Goal: Information Seeking & Learning: Learn about a topic

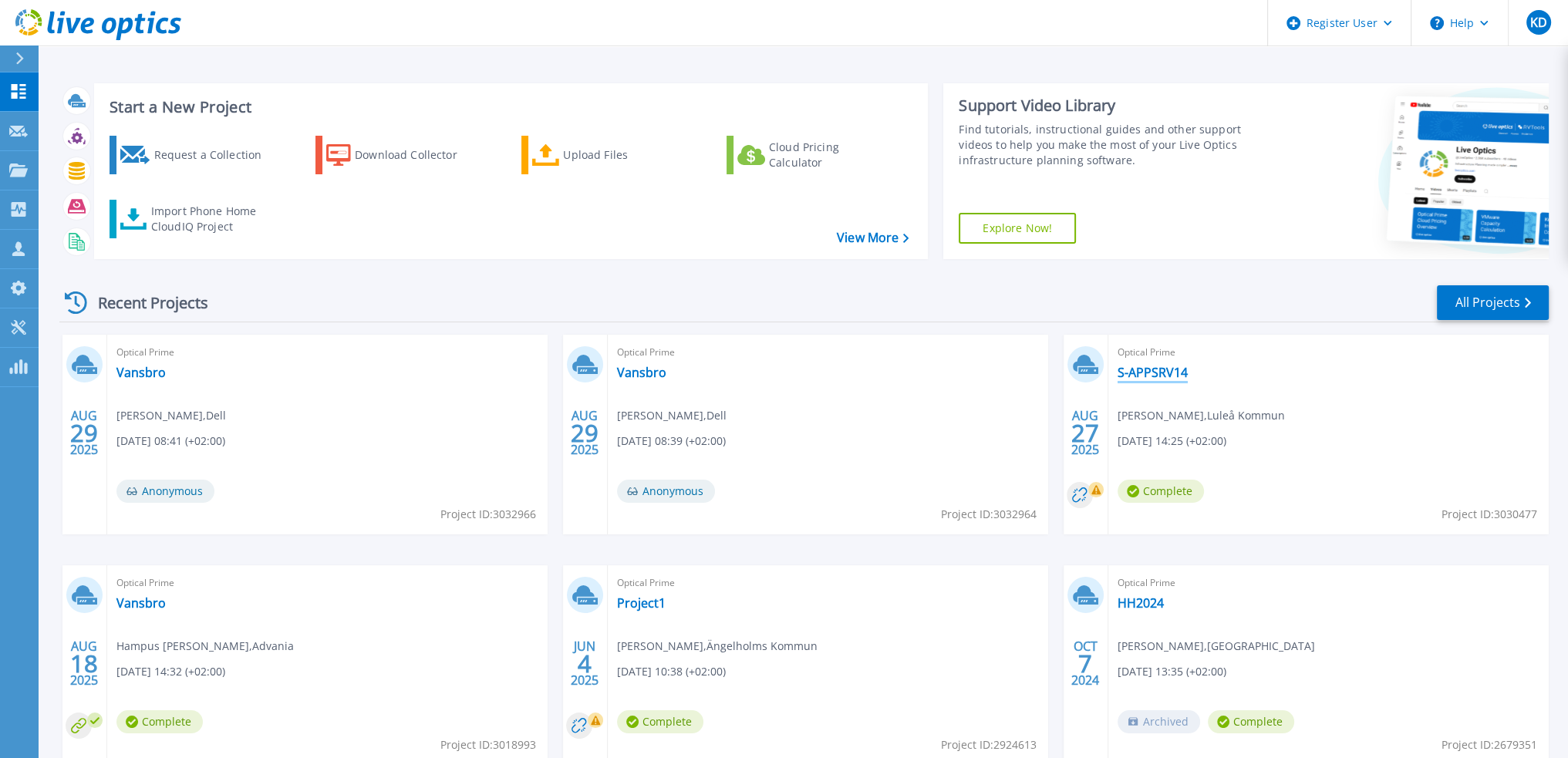
click at [1156, 376] on link "S-APPSRV14" at bounding box center [1153, 372] width 70 height 16
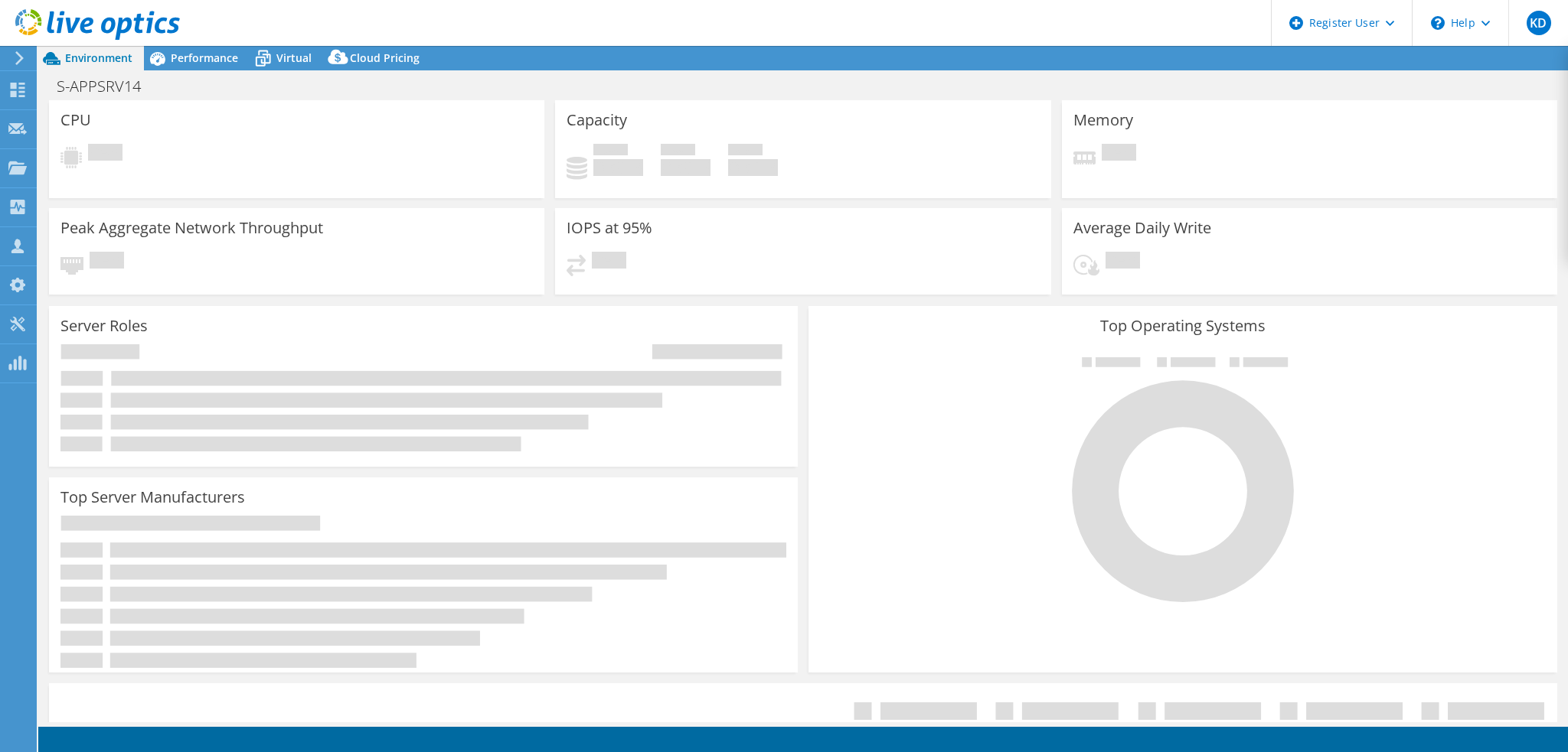
select select "USD"
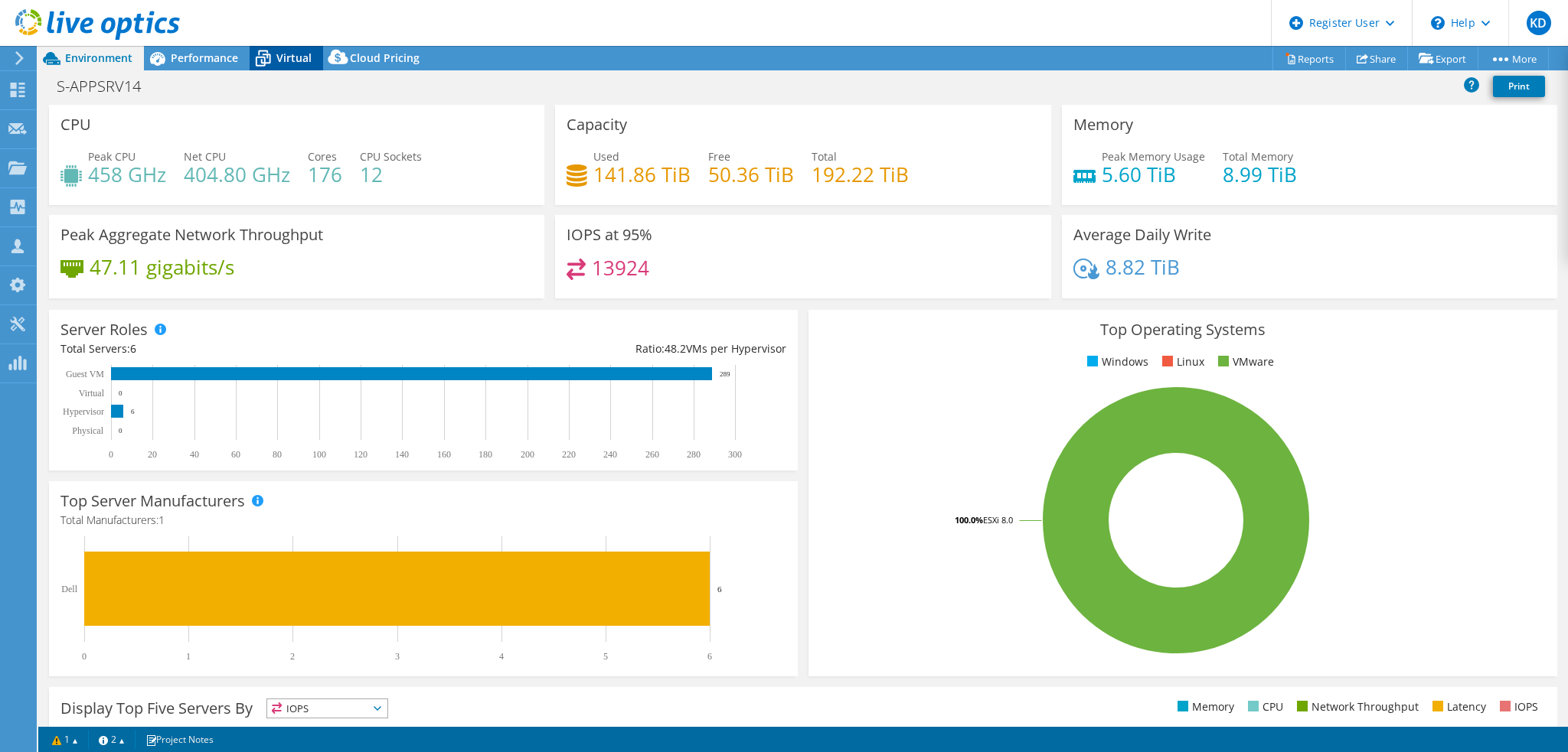
click at [267, 56] on icon at bounding box center [263, 60] width 16 height 12
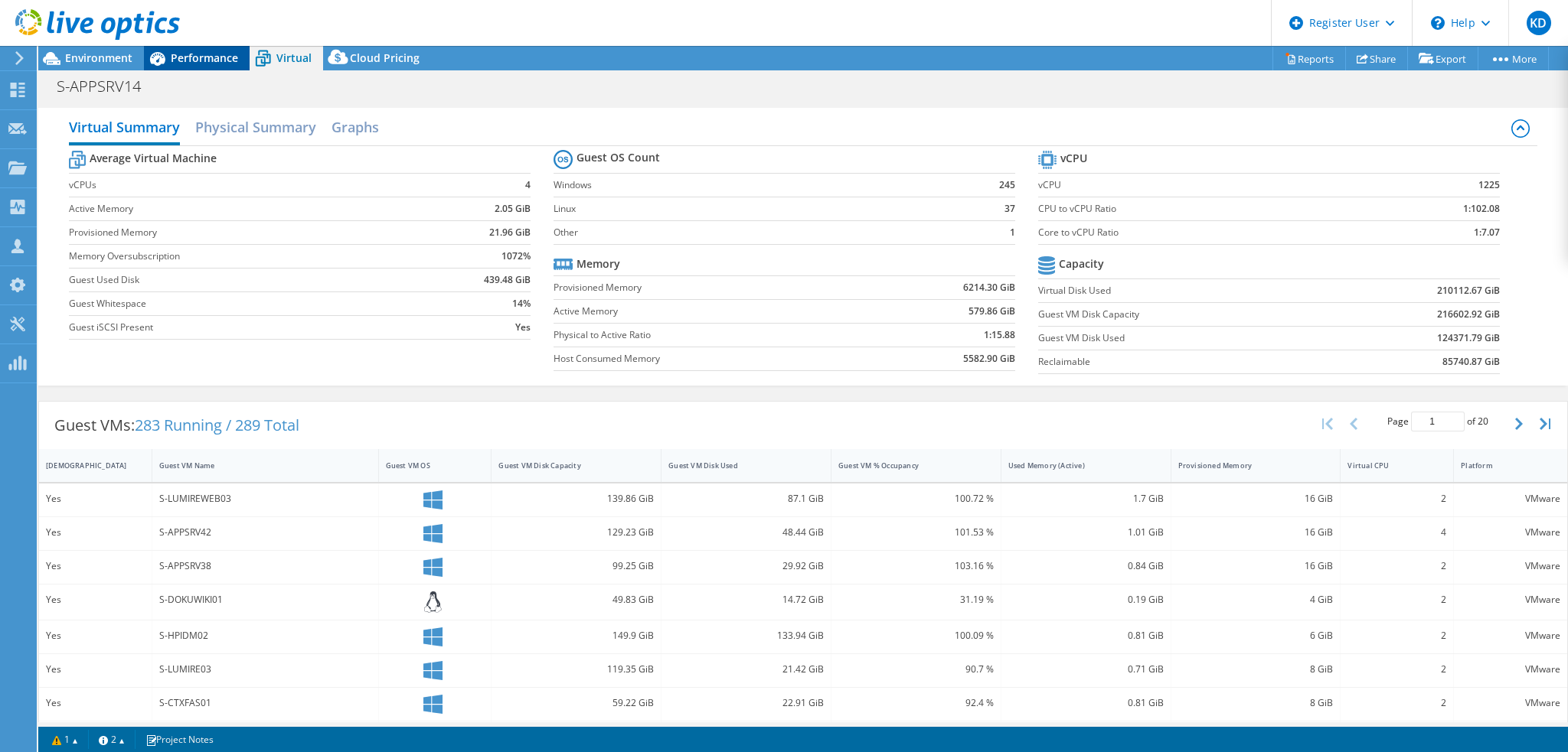
click at [220, 60] on span "Performance" at bounding box center [204, 57] width 68 height 15
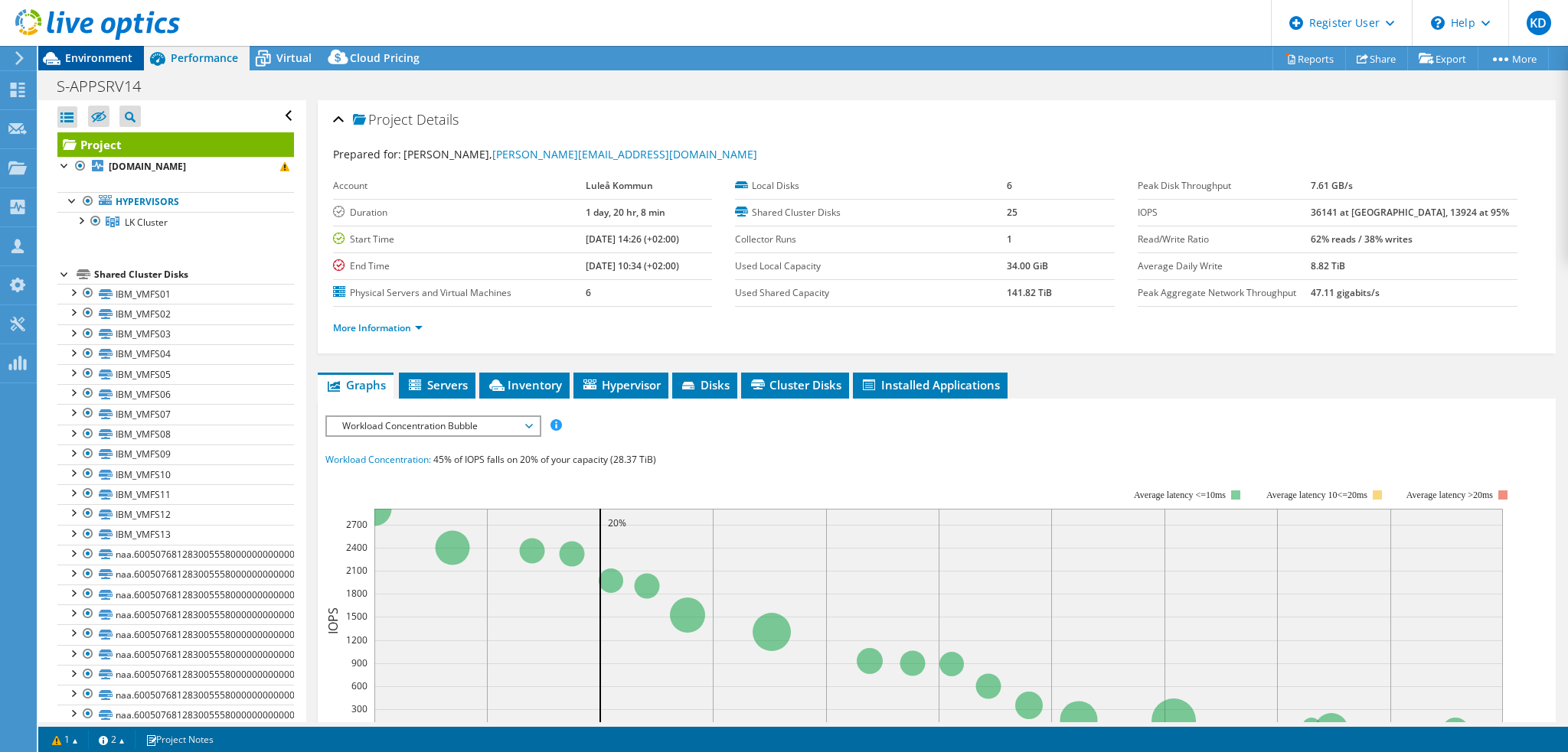
click at [126, 56] on span "Environment" at bounding box center [99, 57] width 68 height 15
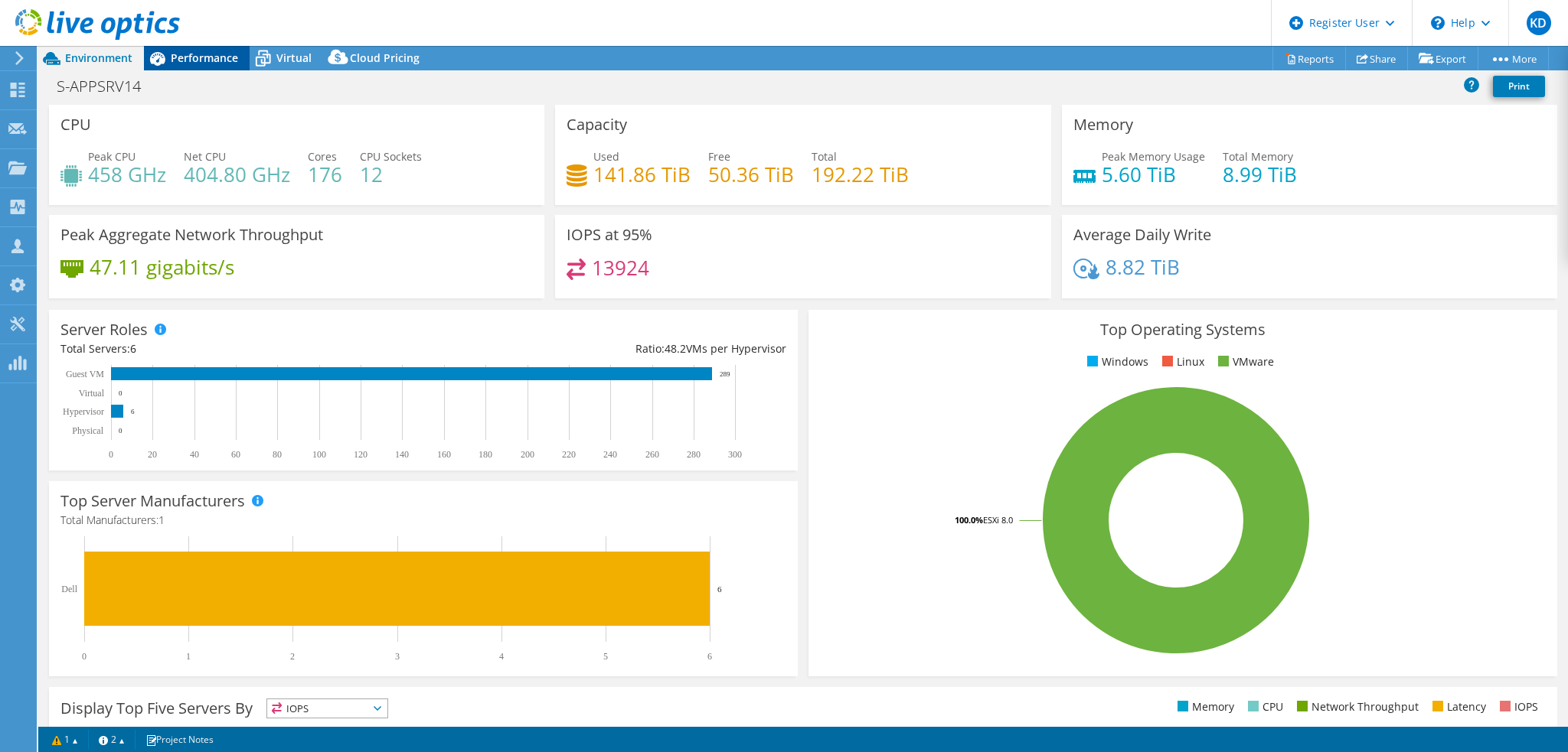
click at [217, 59] on span "Performance" at bounding box center [204, 57] width 68 height 15
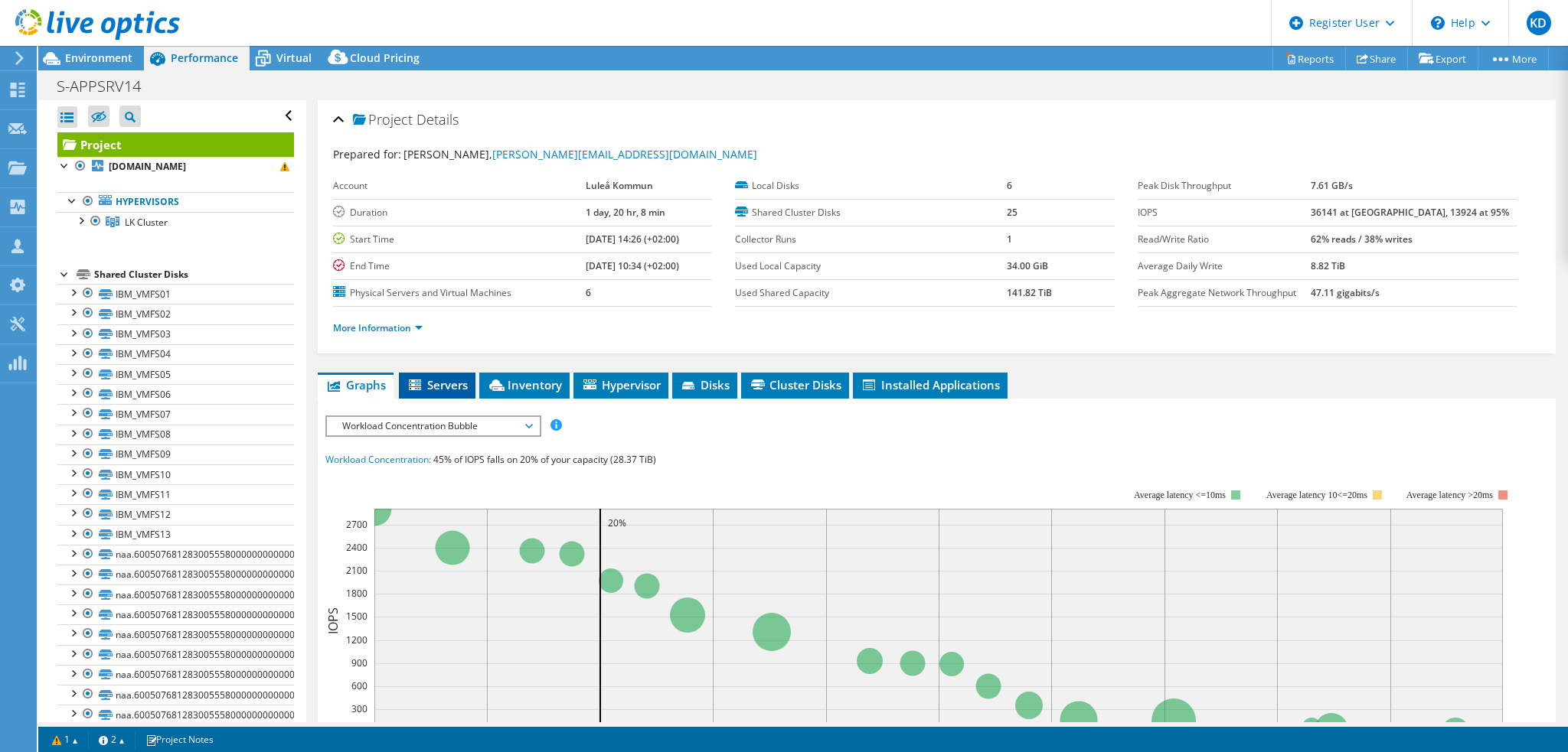
click at [454, 382] on span "Servers" at bounding box center [437, 385] width 61 height 16
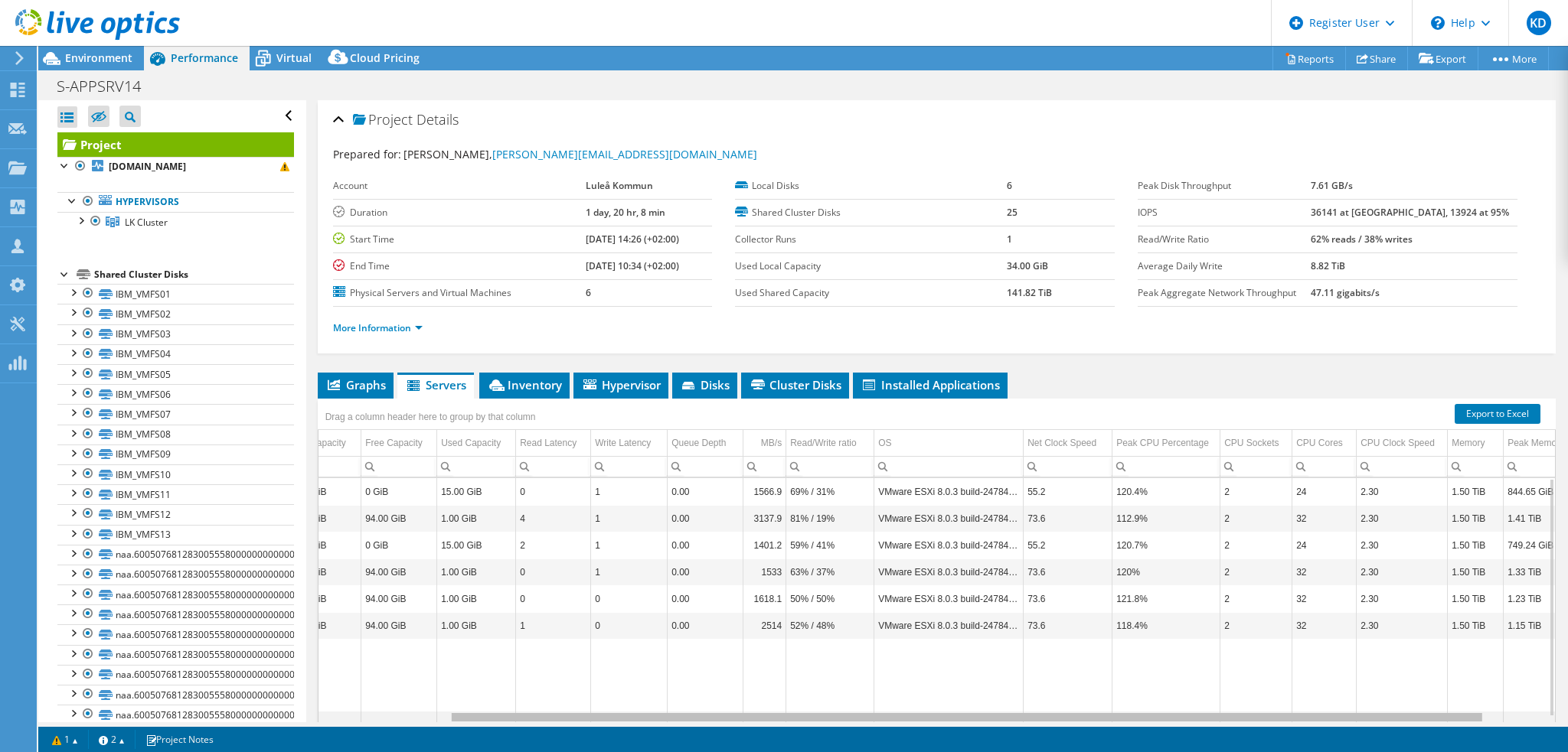
scroll to position [0, 229]
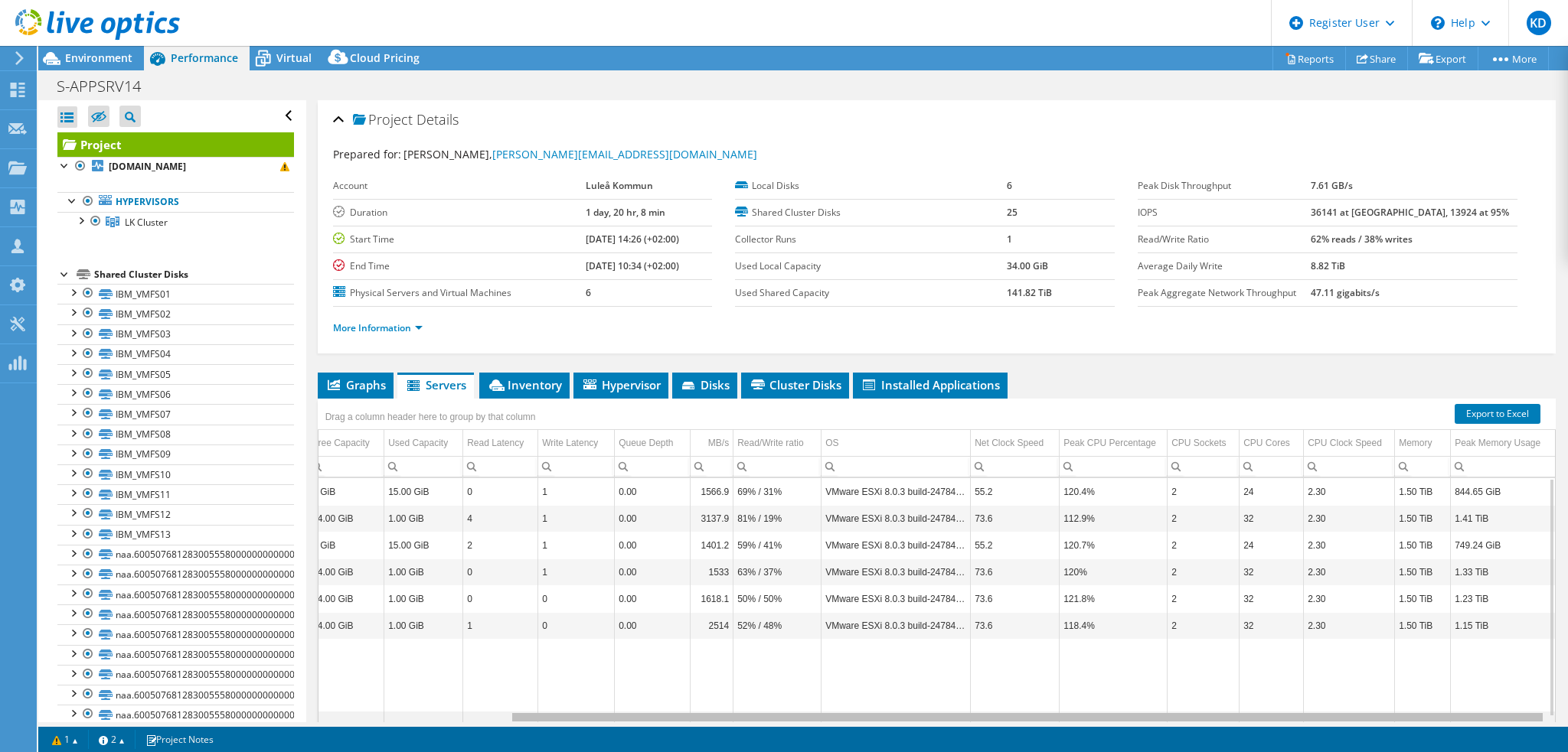
drag, startPoint x: 1196, startPoint y: 718, endPoint x: 1455, endPoint y: 712, distance: 259.1
click at [1455, 712] on body "KD Dell User [PERSON_NAME] [PERSON_NAME][EMAIL_ADDRESS][DOMAIN_NAME] Dell My Pr…" at bounding box center [784, 376] width 1568 height 752
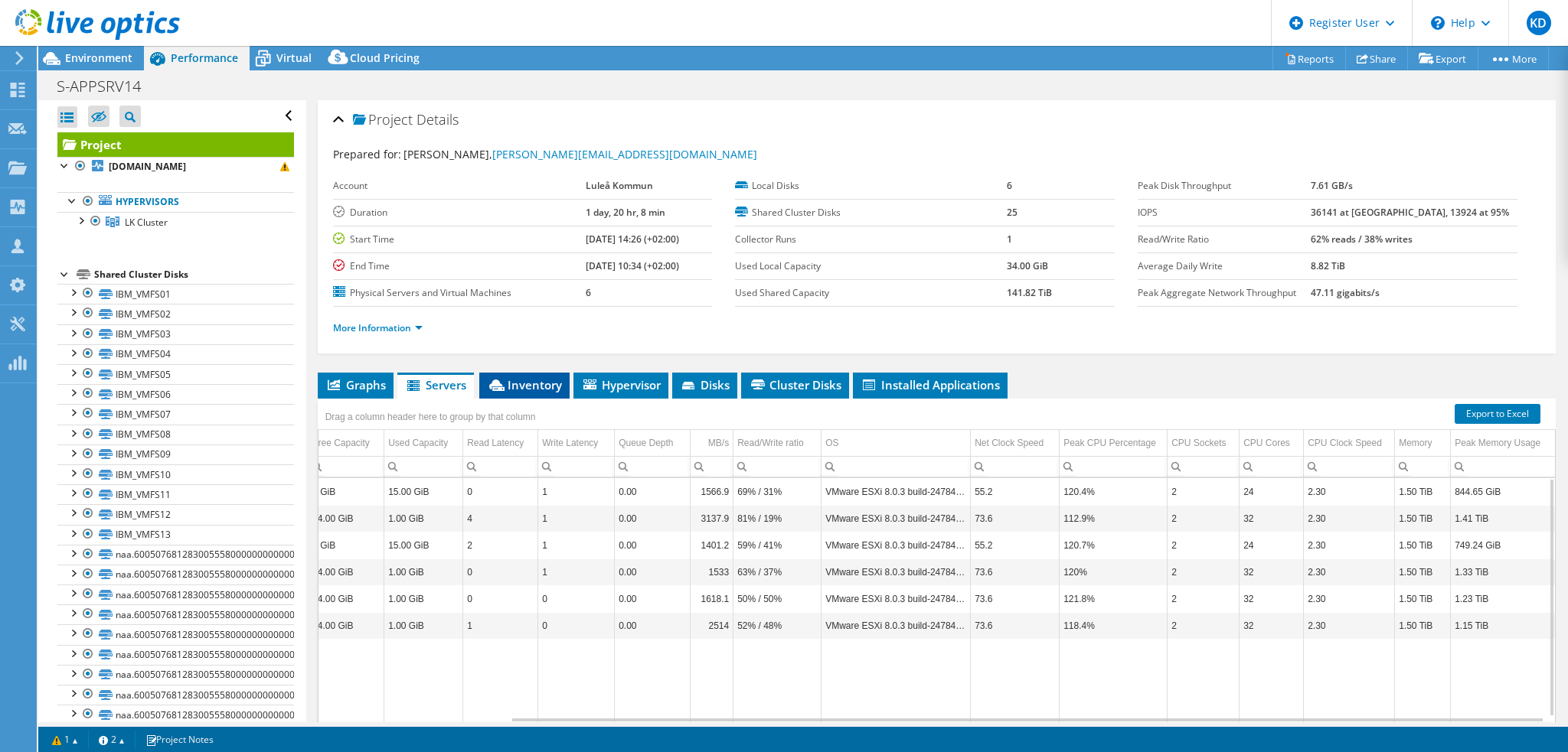
click at [528, 378] on span "Inventory" at bounding box center [525, 385] width 75 height 16
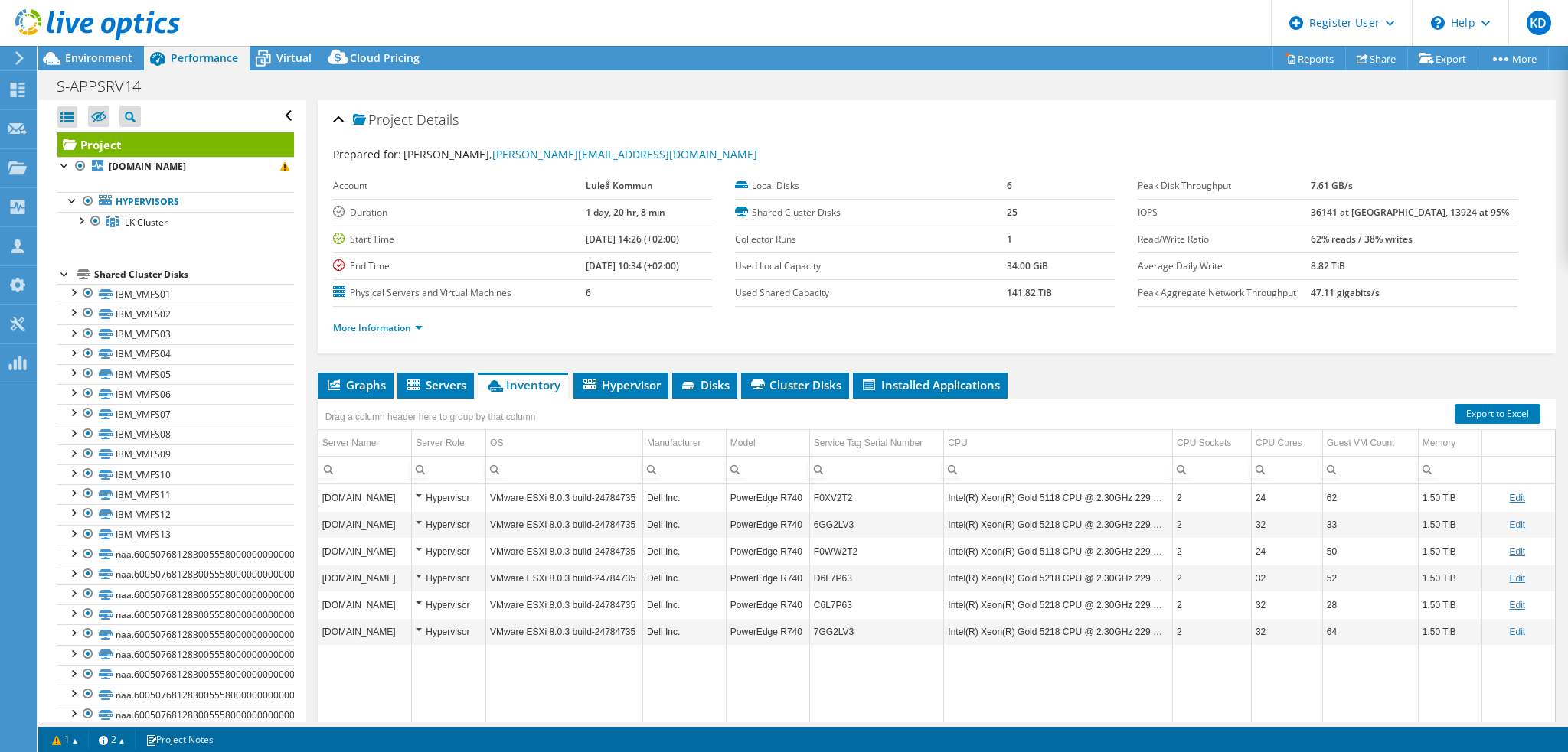
click at [830, 493] on td "F0XV2T2" at bounding box center [877, 498] width 135 height 27
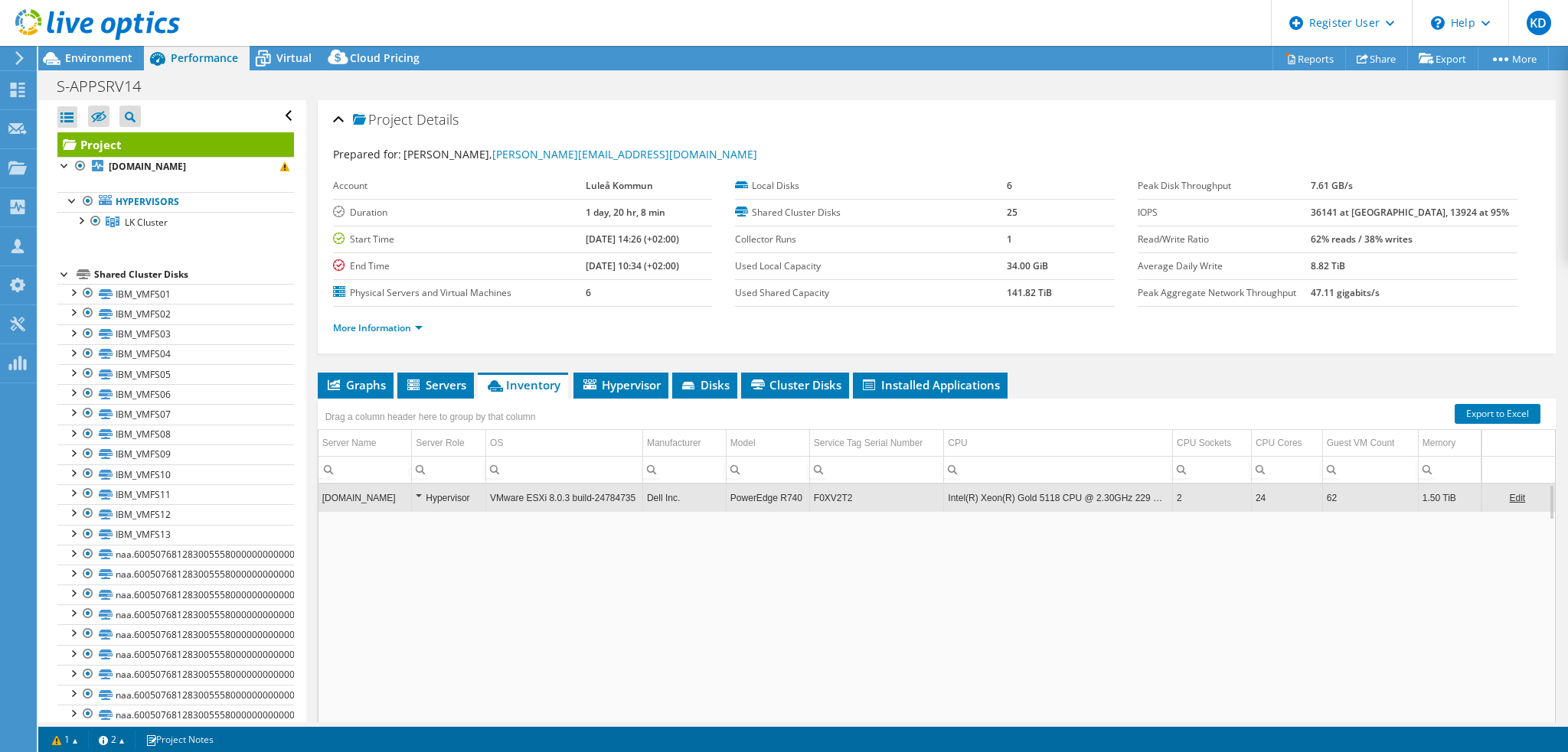
click at [829, 493] on td "F0XV2T2" at bounding box center [877, 498] width 135 height 27
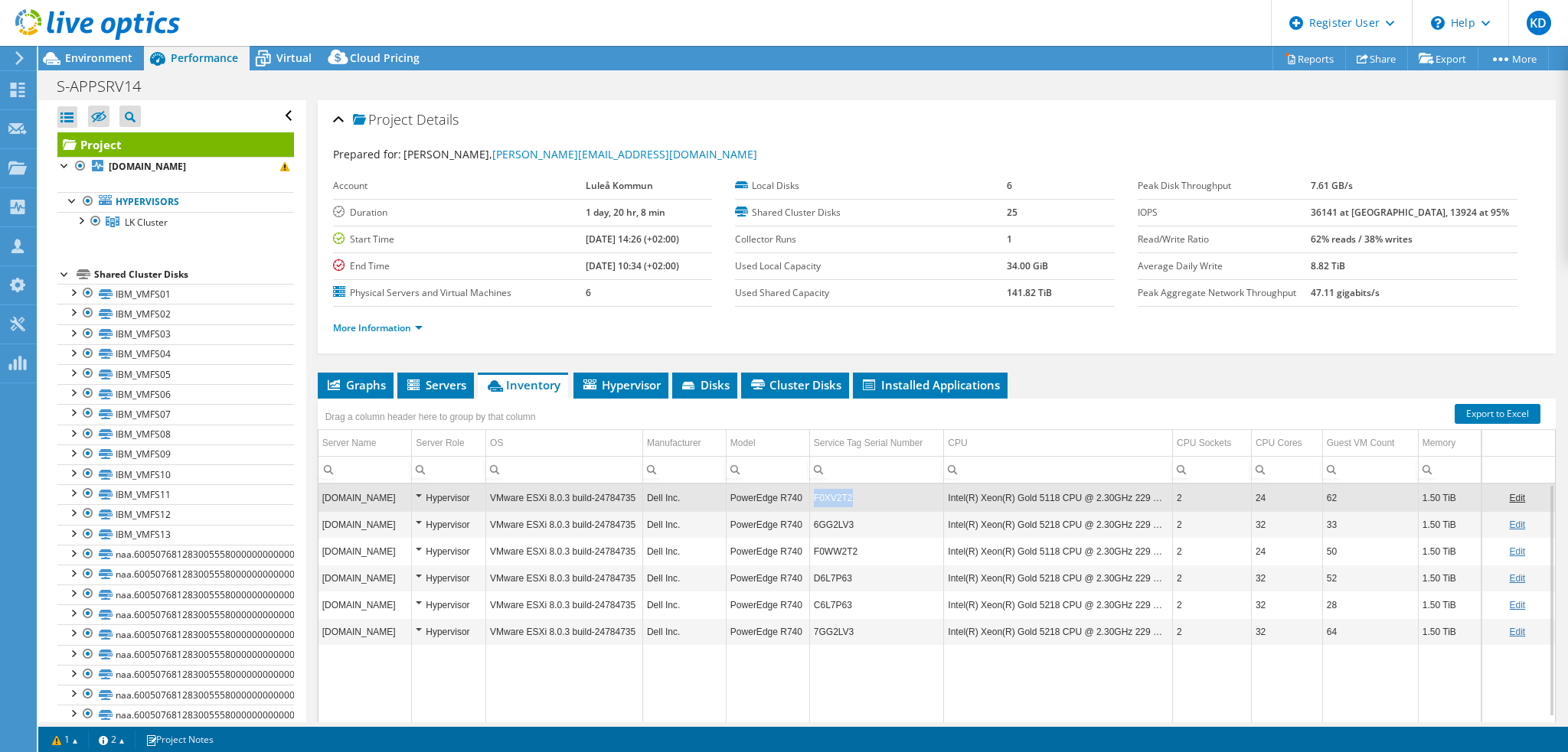
drag, startPoint x: 857, startPoint y: 493, endPoint x: 806, endPoint y: 490, distance: 51.1
click at [810, 490] on td "F0XV2T2" at bounding box center [877, 498] width 135 height 27
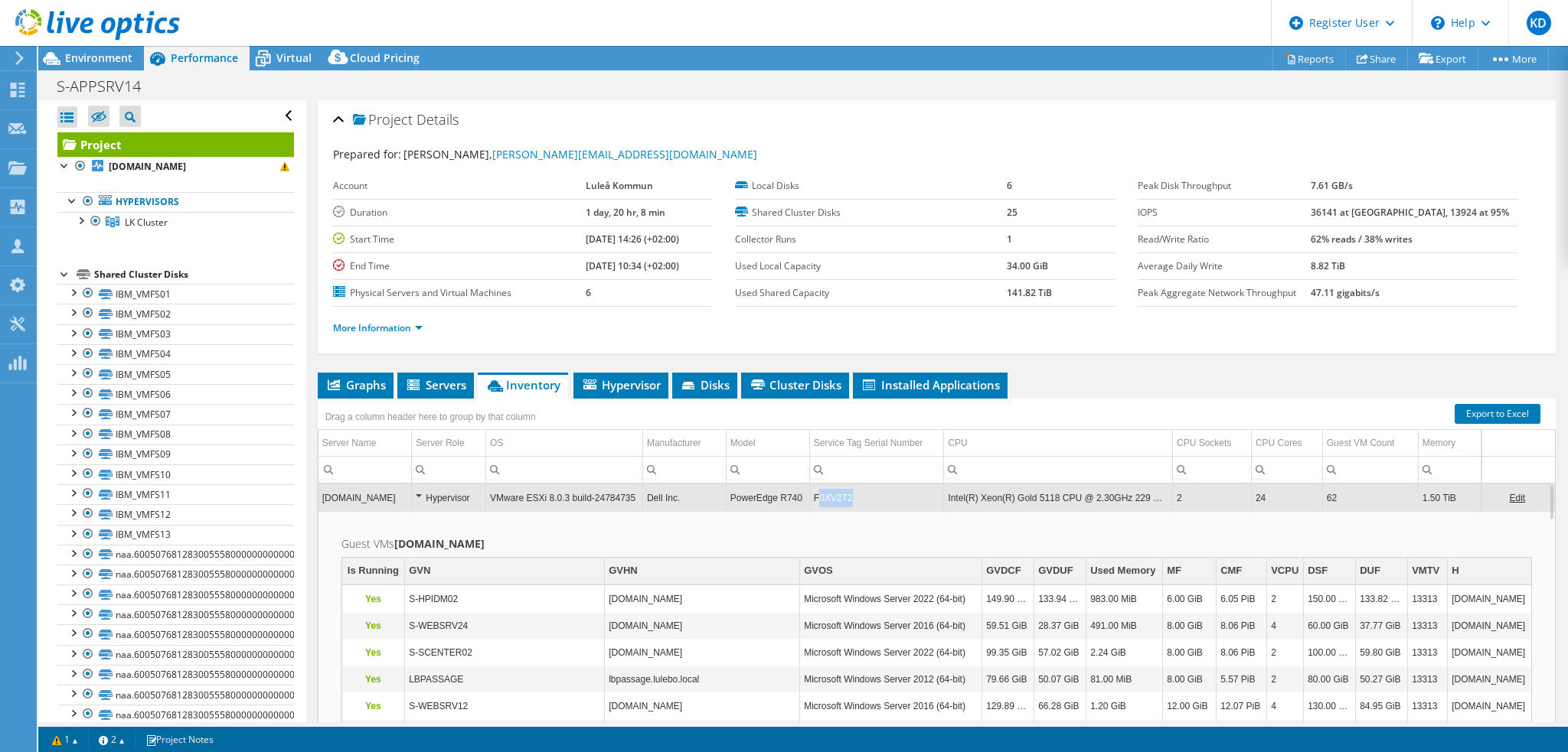
drag, startPoint x: 849, startPoint y: 501, endPoint x: 815, endPoint y: 493, distance: 34.9
click at [815, 493] on td "F0XV2T2" at bounding box center [877, 498] width 135 height 27
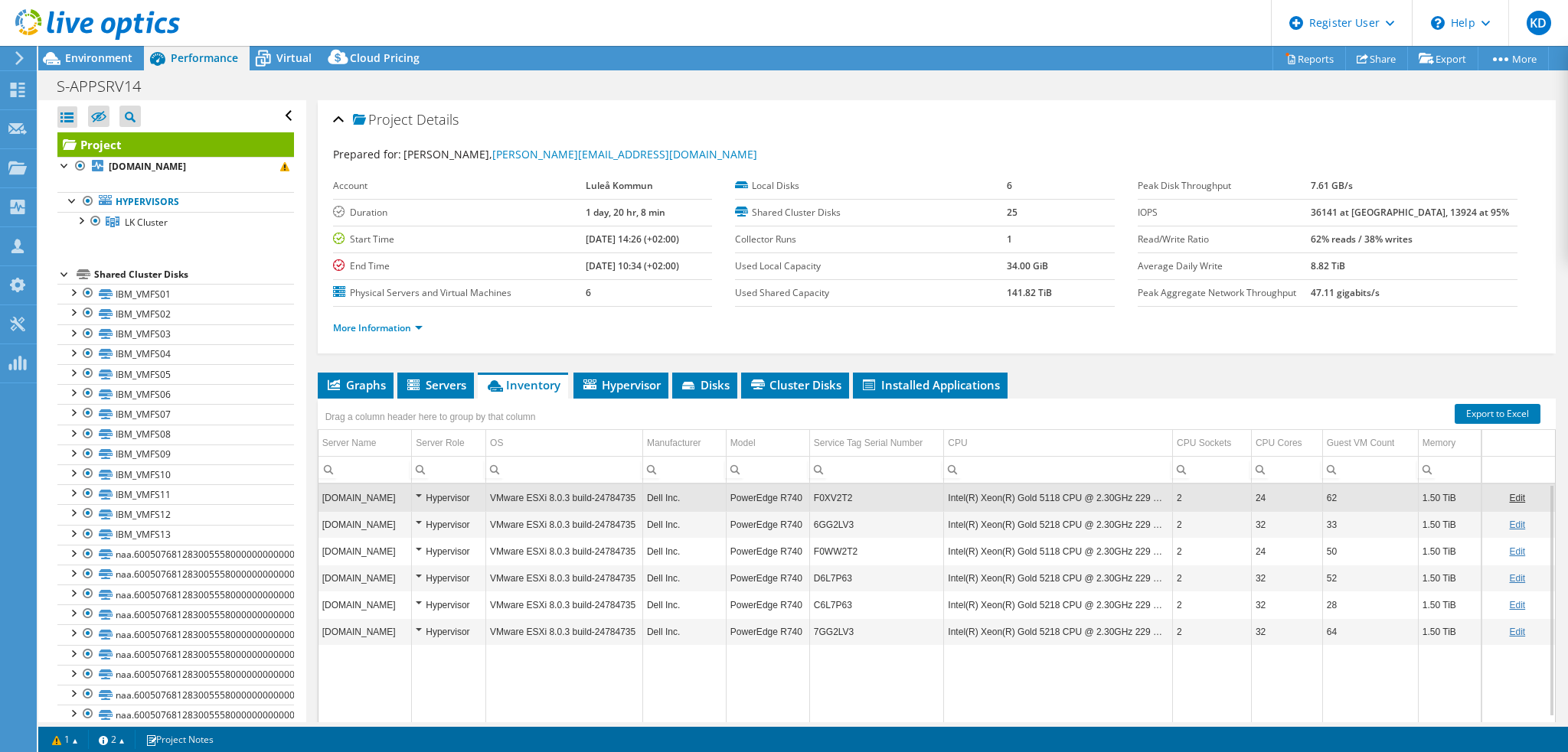
click at [821, 489] on td "F0XV2T2" at bounding box center [877, 498] width 135 height 27
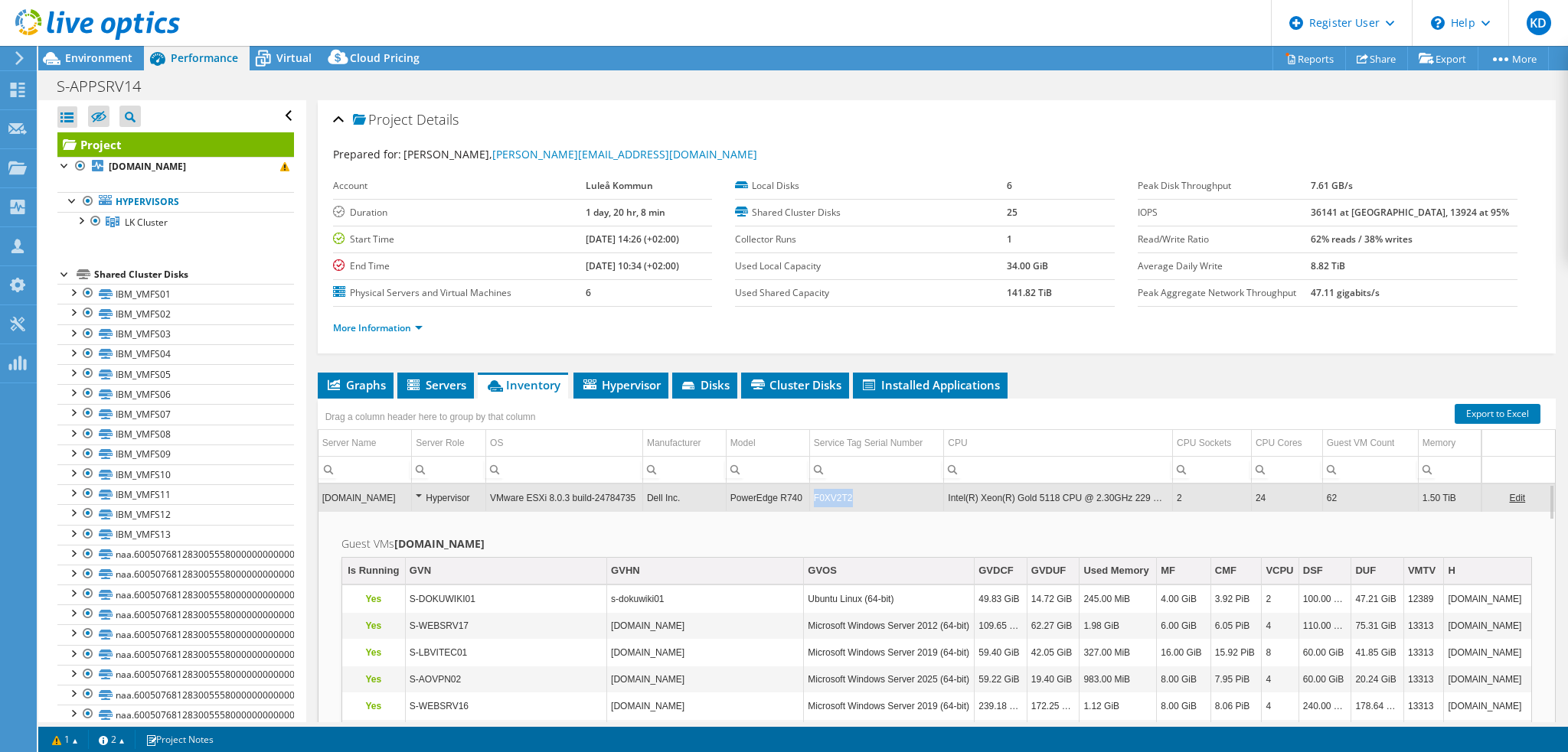
drag, startPoint x: 810, startPoint y: 493, endPoint x: 843, endPoint y: 493, distance: 33.0
click at [843, 493] on td "F0XV2T2" at bounding box center [877, 498] width 135 height 27
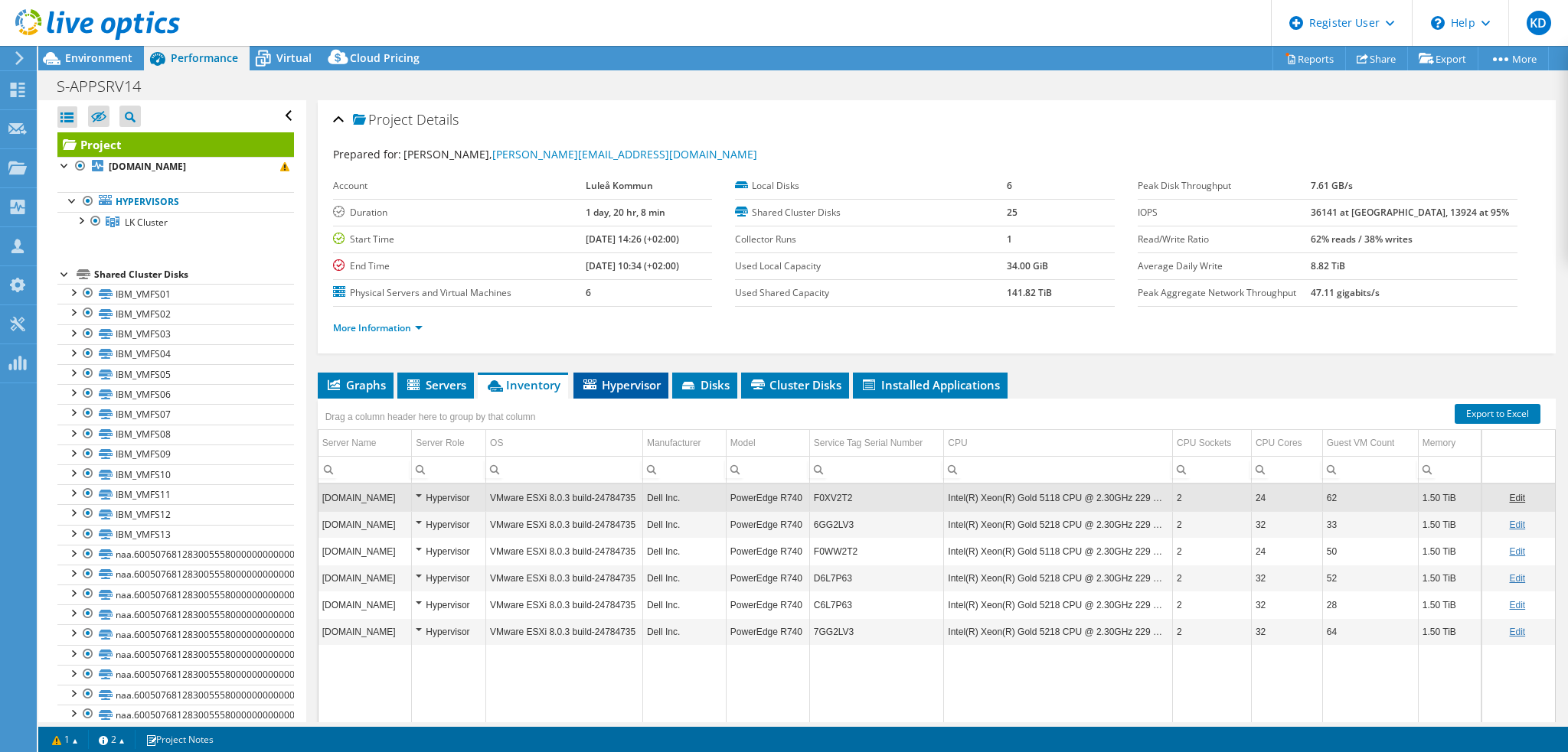
click at [633, 391] on li "Hypervisor" at bounding box center [621, 386] width 95 height 26
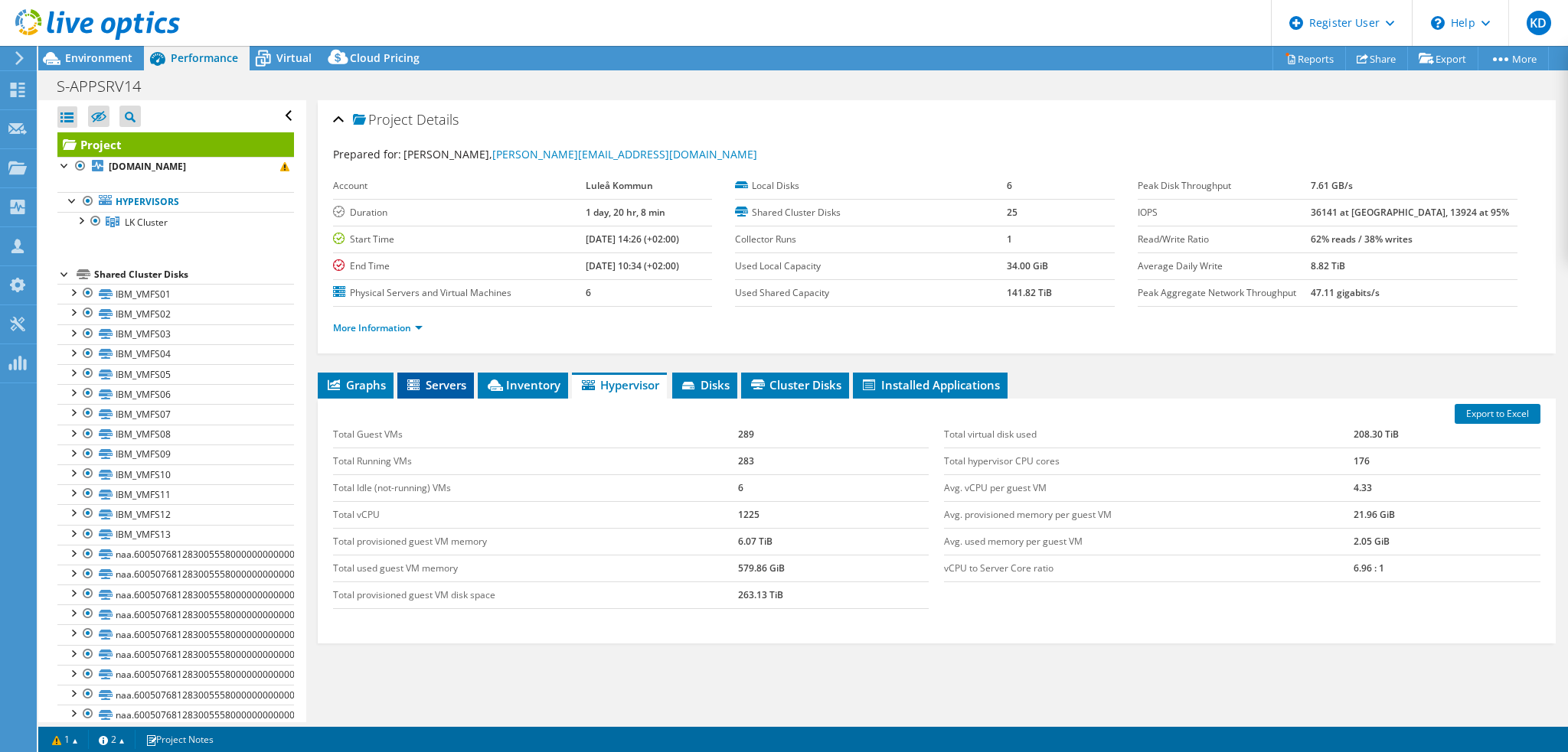
click at [461, 380] on span "Servers" at bounding box center [436, 385] width 61 height 16
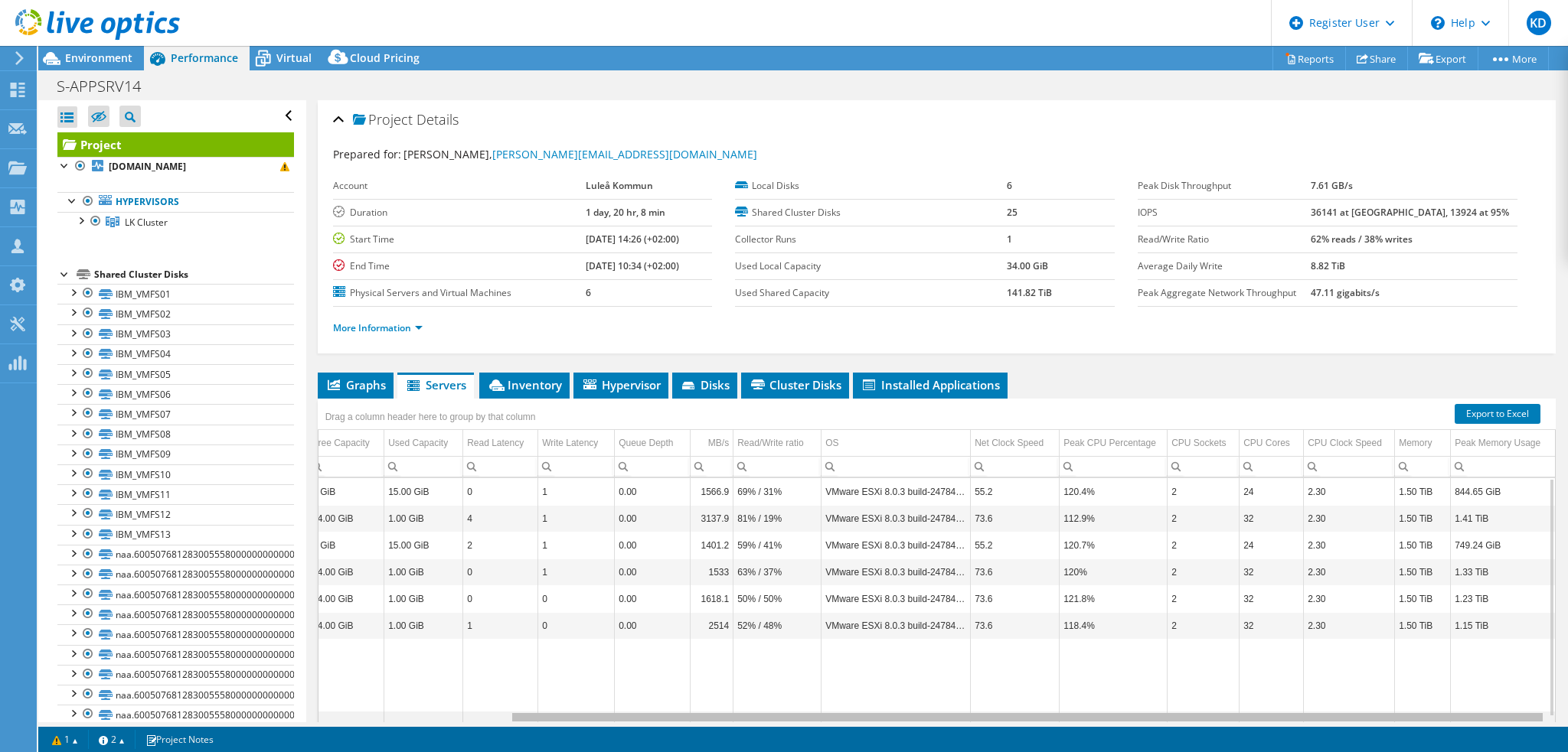
drag, startPoint x: 1219, startPoint y: 717, endPoint x: 1487, endPoint y: 717, distance: 268.0
click at [1487, 717] on body "KD Dell User [PERSON_NAME] [PERSON_NAME][EMAIL_ADDRESS][DOMAIN_NAME] Dell My Pr…" at bounding box center [784, 376] width 1568 height 752
